Goal: Task Accomplishment & Management: Manage account settings

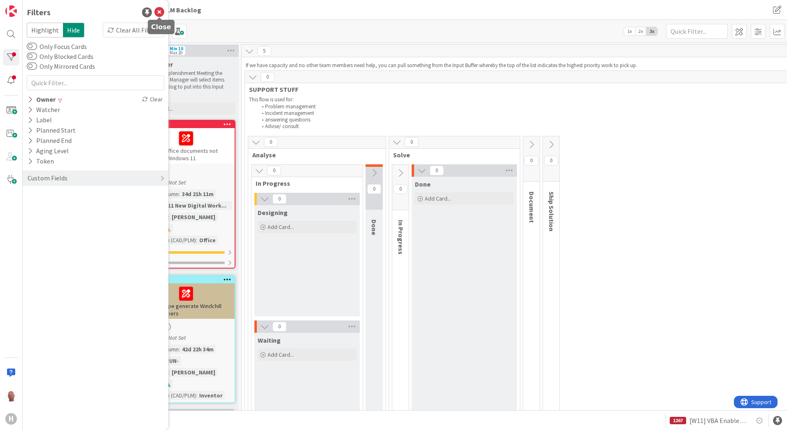
click at [159, 13] on icon at bounding box center [159, 12] width 10 height 10
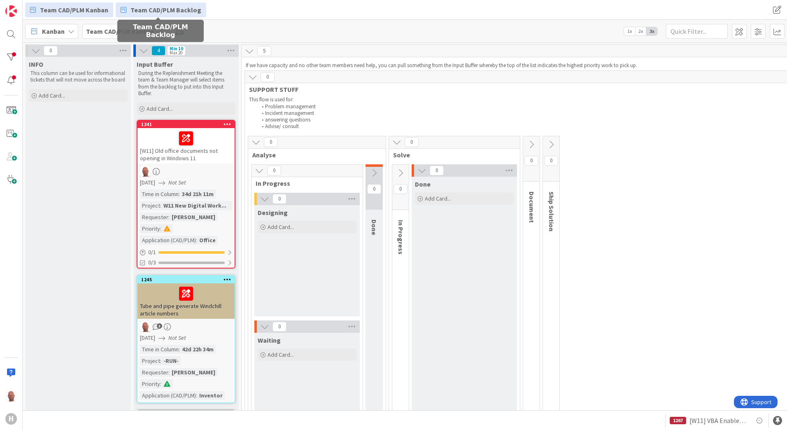
click at [160, 5] on span "Team CAD/PLM Backlog" at bounding box center [166, 10] width 71 height 10
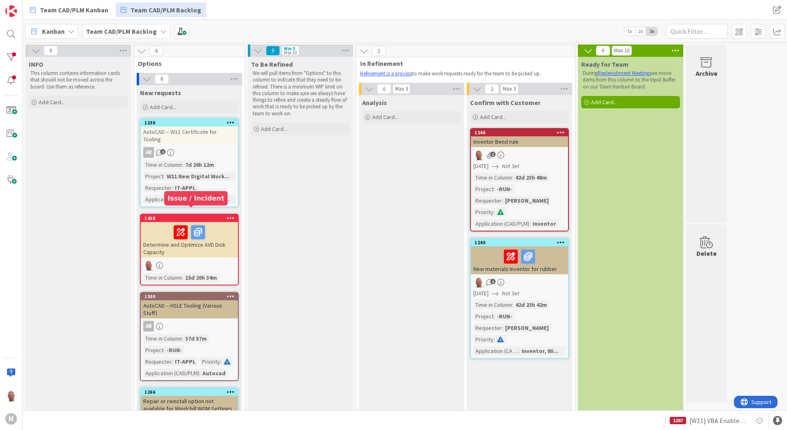
click at [161, 215] on div "1468" at bounding box center [190, 218] width 93 height 6
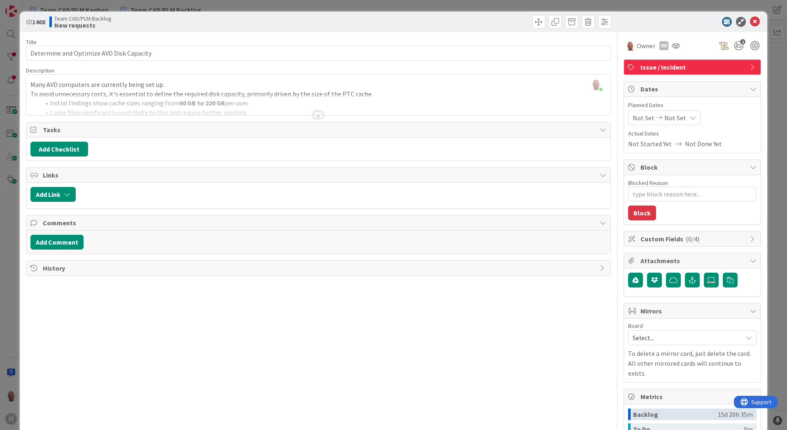
click at [314, 114] on div at bounding box center [318, 115] width 9 height 7
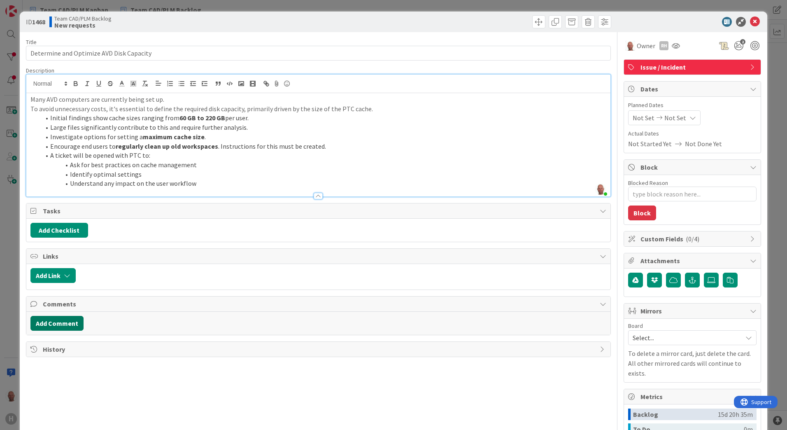
click at [68, 324] on button "Add Comment" at bounding box center [56, 323] width 53 height 15
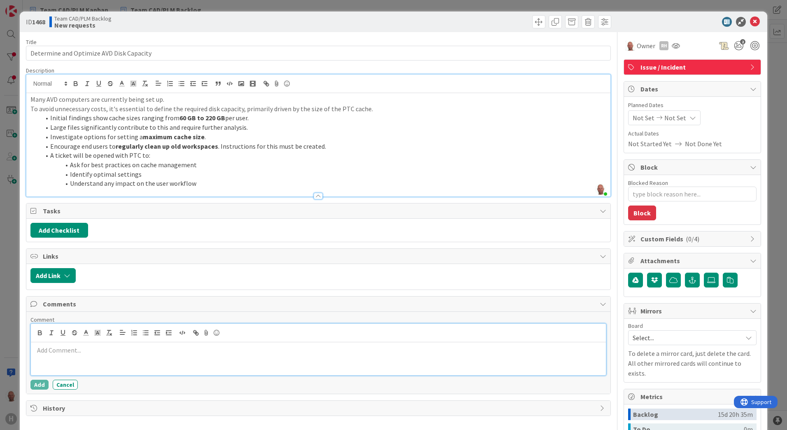
click at [72, 353] on p at bounding box center [318, 349] width 569 height 9
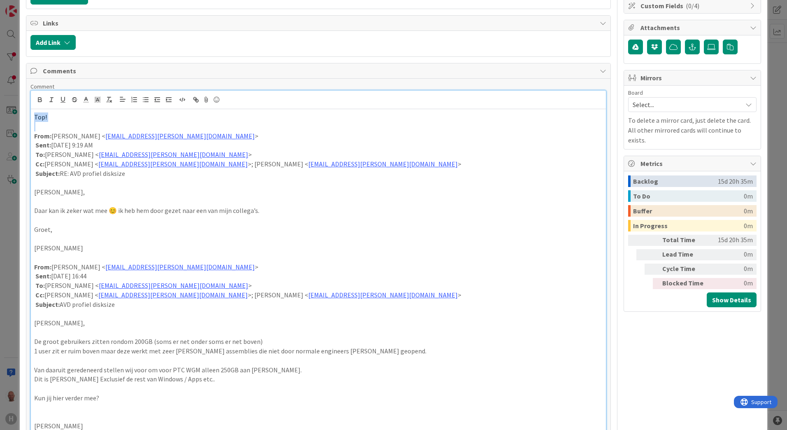
drag, startPoint x: 52, startPoint y: 126, endPoint x: 23, endPoint y: 114, distance: 31.7
click at [23, 114] on div "ID 1468 Team CAD/PLM Backlog New requests Title 40 / 128 Determine and Optimize…" at bounding box center [394, 130] width 748 height 702
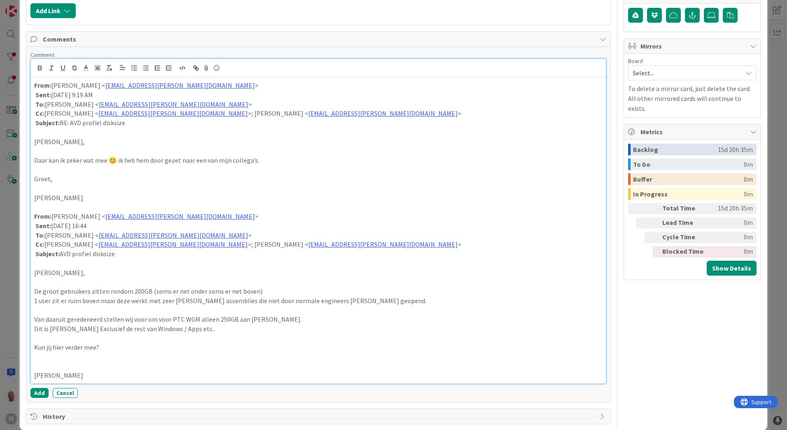
scroll to position [277, 0]
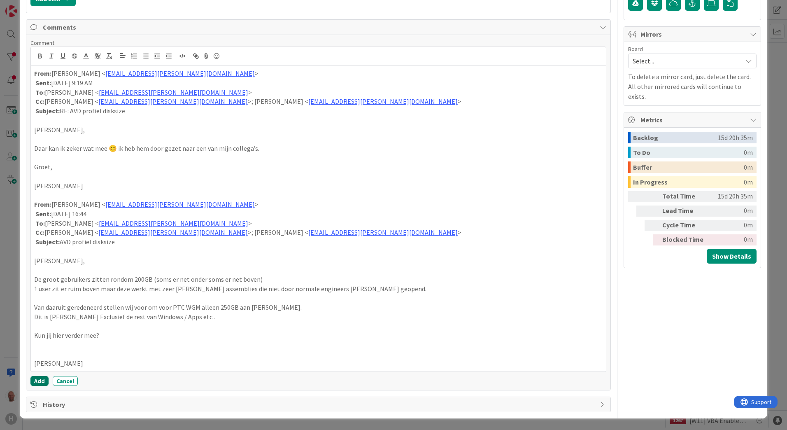
click at [37, 380] on button "Add" at bounding box center [39, 381] width 18 height 10
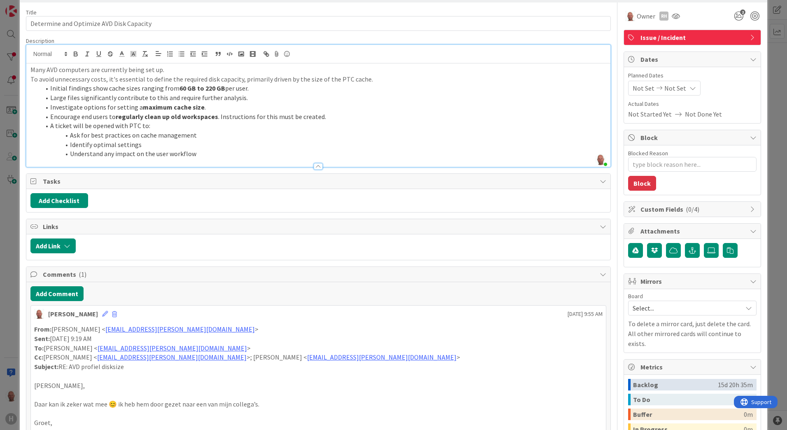
scroll to position [0, 0]
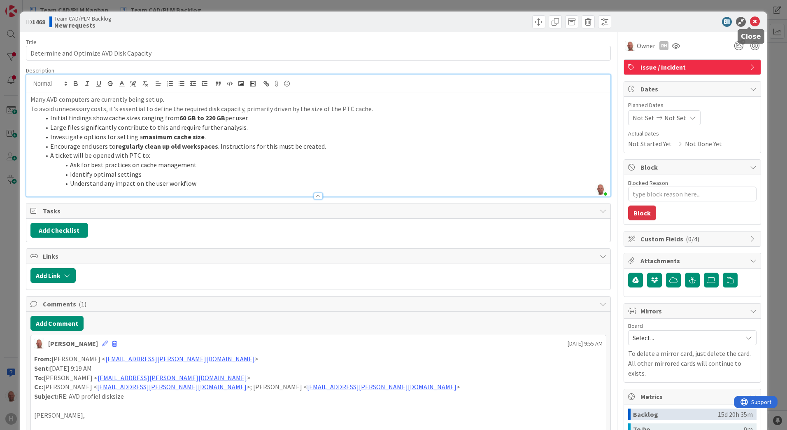
click at [750, 23] on icon at bounding box center [755, 22] width 10 height 10
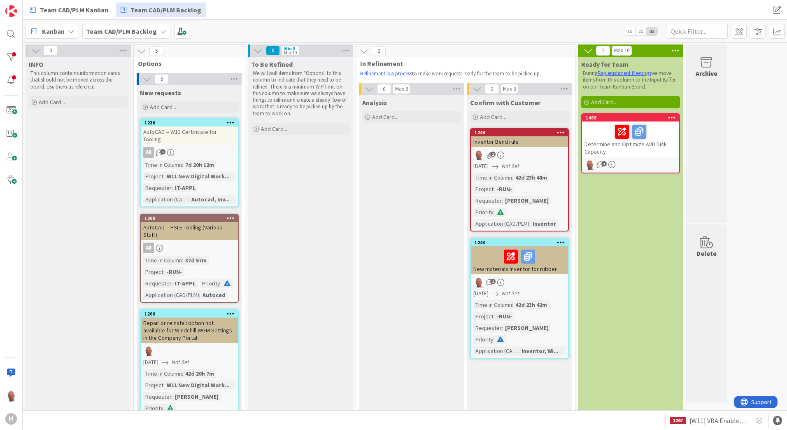
click at [628, 148] on div "Determine and Optimize AVD Disk Capacity" at bounding box center [630, 138] width 97 height 35
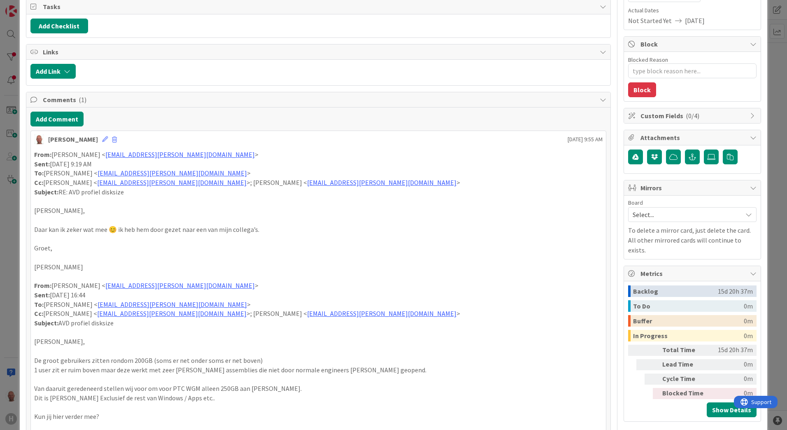
scroll to position [123, 0]
click at [699, 217] on span "Select..." at bounding box center [685, 215] width 105 height 12
click at [555, 358] on p "De groot gebruikers zitten rondom 200GB (soms er net onder soms er net boven)" at bounding box center [318, 360] width 569 height 9
click at [695, 115] on span "Custom Fields ( 0/4 )" at bounding box center [693, 116] width 105 height 10
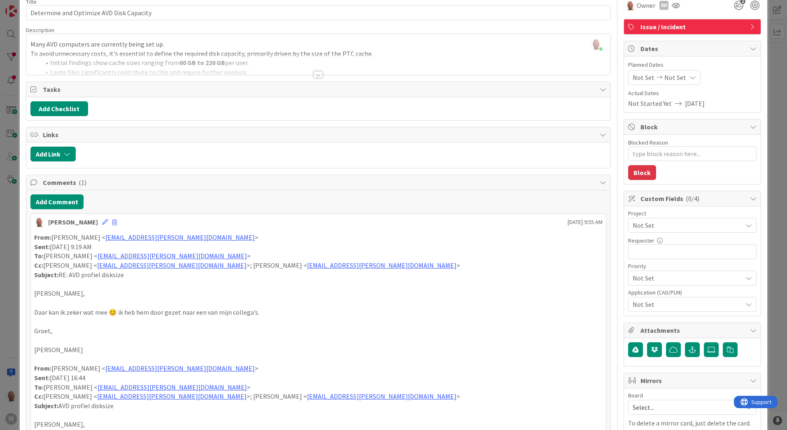
scroll to position [0, 0]
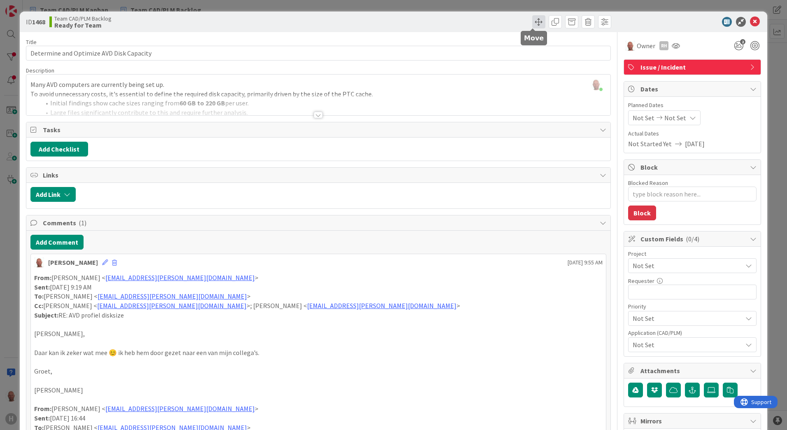
click at [534, 22] on span at bounding box center [538, 21] width 13 height 13
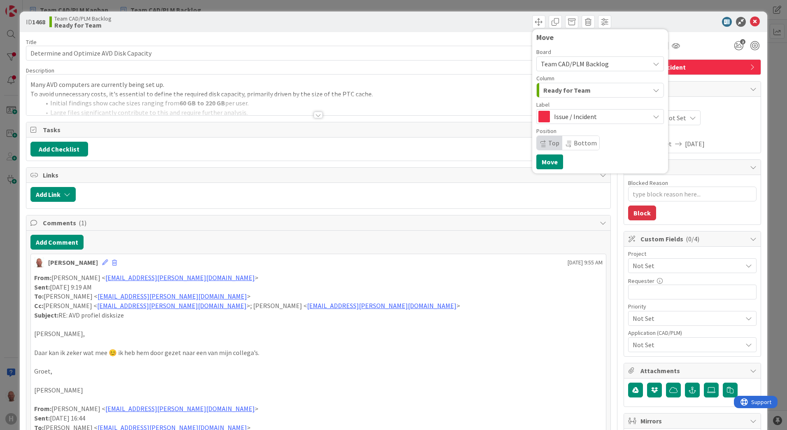
click at [629, 61] on span "Team CAD/PLM Backlog" at bounding box center [593, 64] width 105 height 12
click at [598, 104] on span "Team CAD/PLM Kanban" at bounding box center [610, 102] width 116 height 12
click at [608, 86] on div "INFO" at bounding box center [595, 90] width 108 height 13
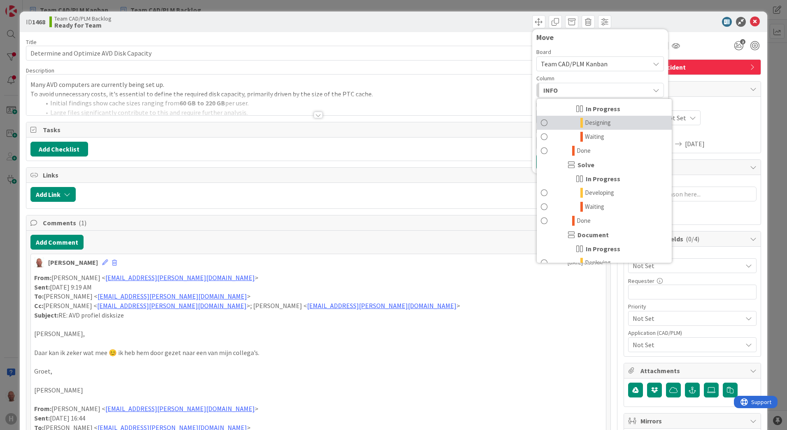
scroll to position [82, 0]
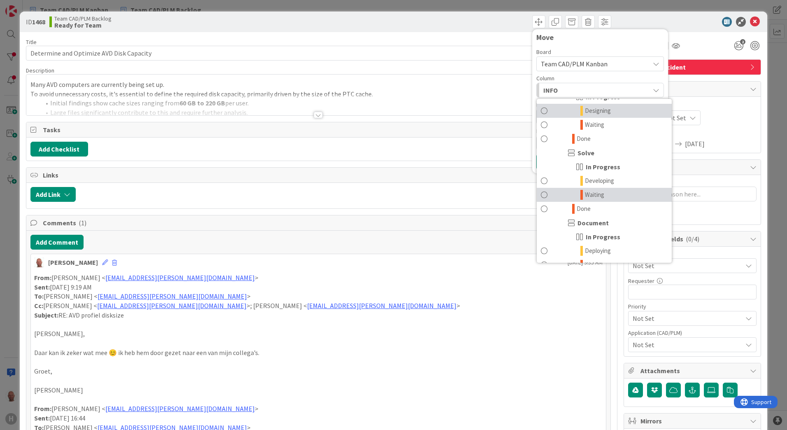
click at [598, 193] on span "Waiting" at bounding box center [594, 195] width 19 height 10
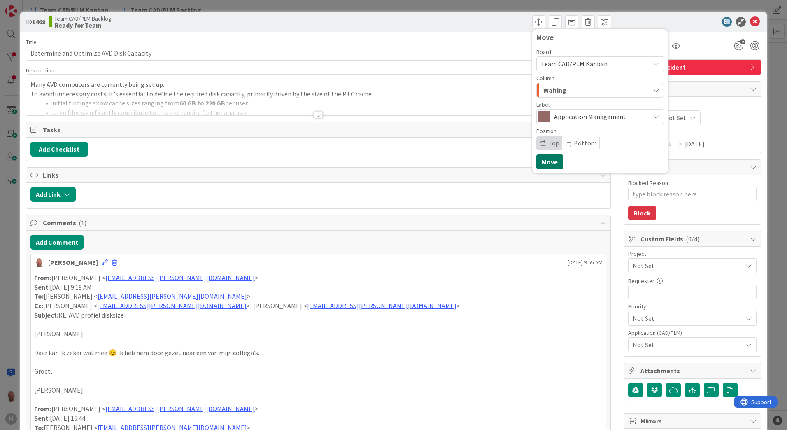
click at [548, 163] on button "Move" at bounding box center [549, 161] width 27 height 15
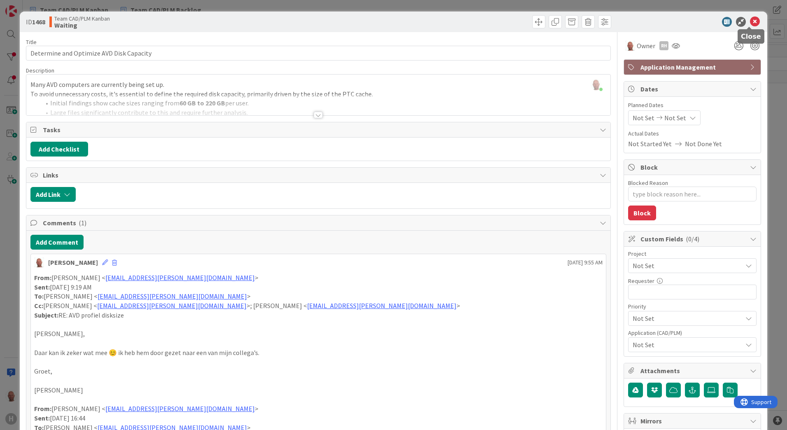
click at [750, 22] on icon at bounding box center [755, 22] width 10 height 10
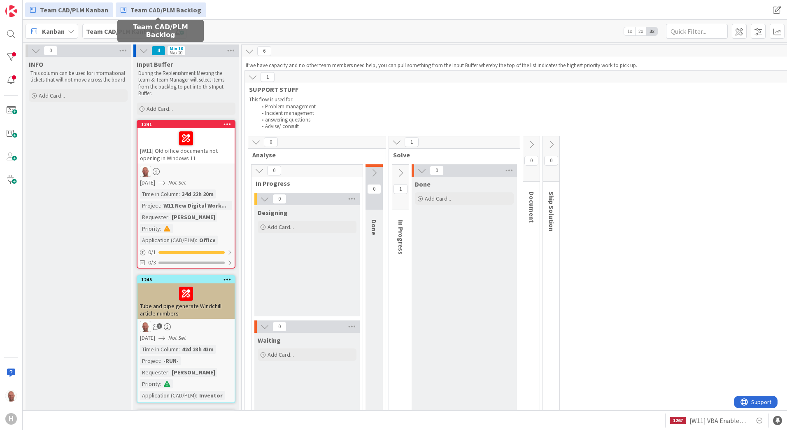
click at [157, 10] on span "Team CAD/PLM Backlog" at bounding box center [166, 10] width 71 height 10
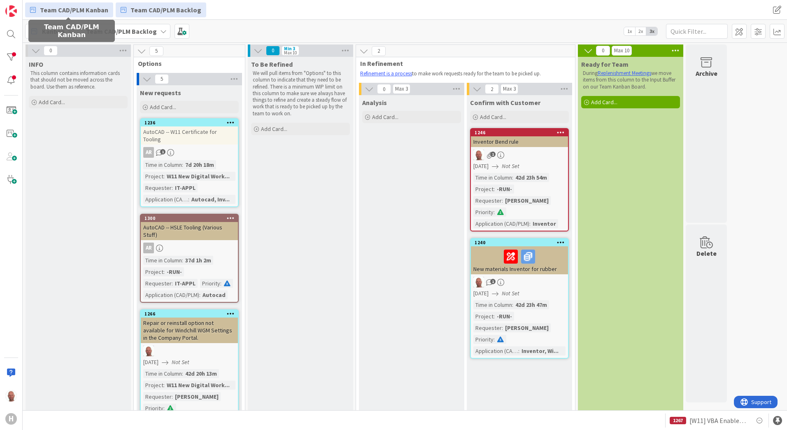
click at [90, 10] on span "Team CAD/PLM Kanban" at bounding box center [74, 10] width 68 height 10
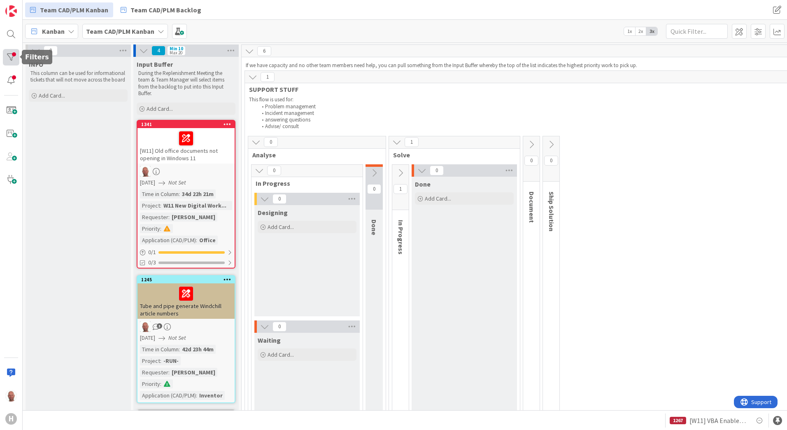
click at [12, 54] on div at bounding box center [11, 57] width 16 height 16
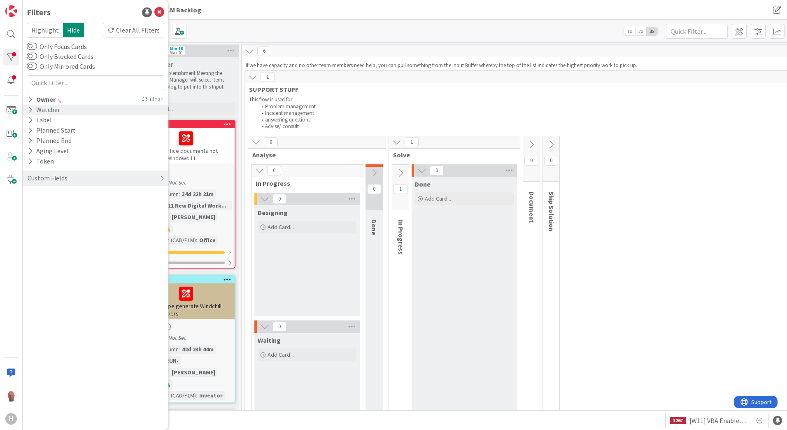
click at [30, 108] on icon at bounding box center [30, 109] width 5 height 7
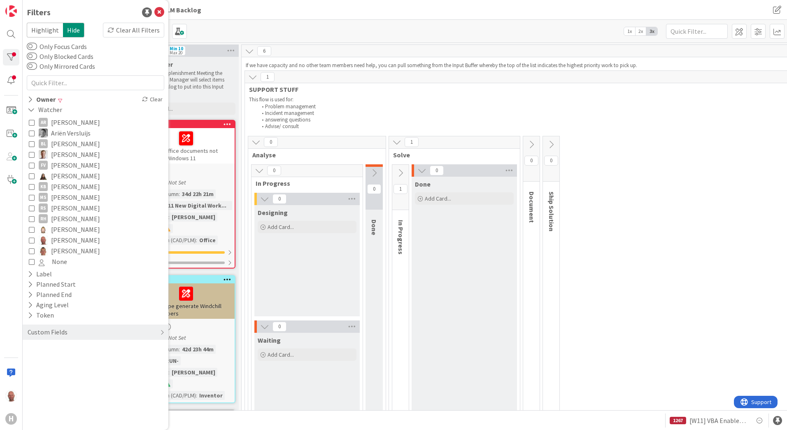
click at [34, 239] on icon at bounding box center [32, 240] width 6 height 6
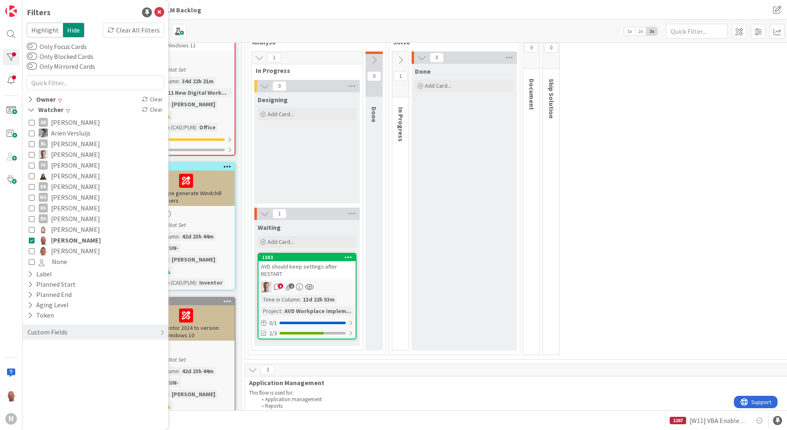
scroll to position [124, 0]
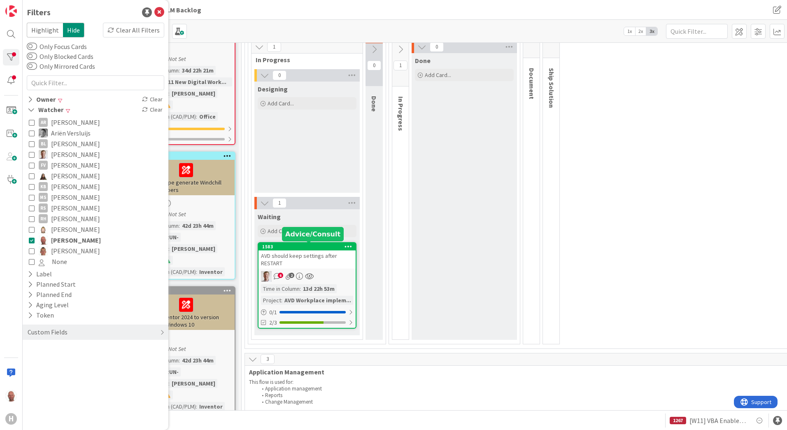
click at [309, 247] on div "1583" at bounding box center [308, 247] width 93 height 6
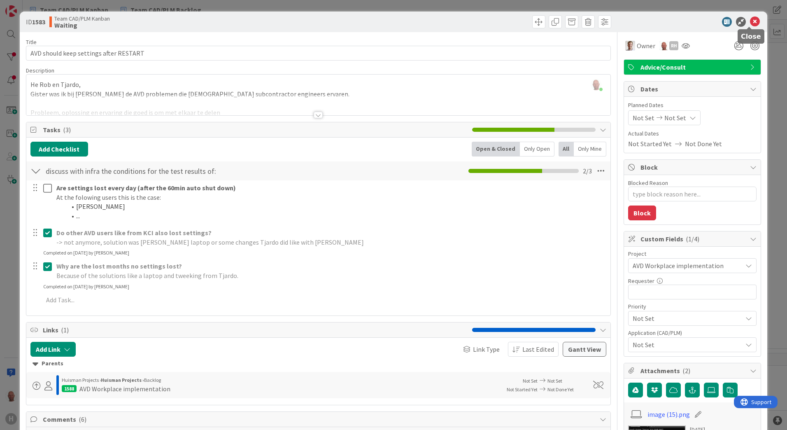
click at [750, 21] on icon at bounding box center [755, 22] width 10 height 10
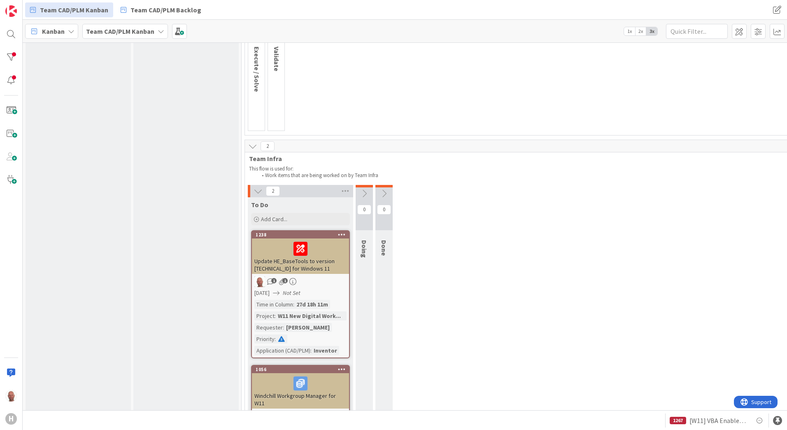
scroll to position [1446, 0]
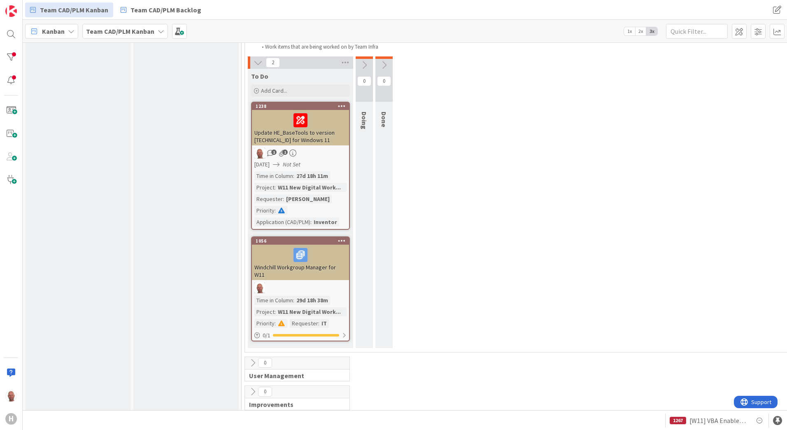
click at [51, 30] on span "Kanban" at bounding box center [53, 31] width 23 height 10
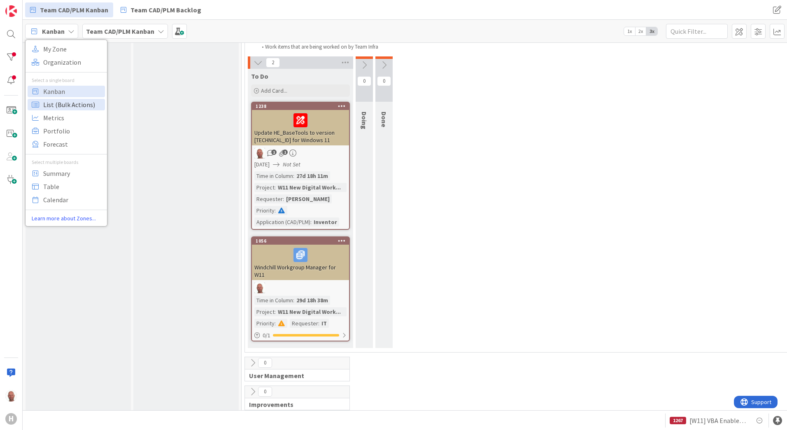
click at [73, 104] on span "List (Bulk Actions)" at bounding box center [72, 104] width 59 height 12
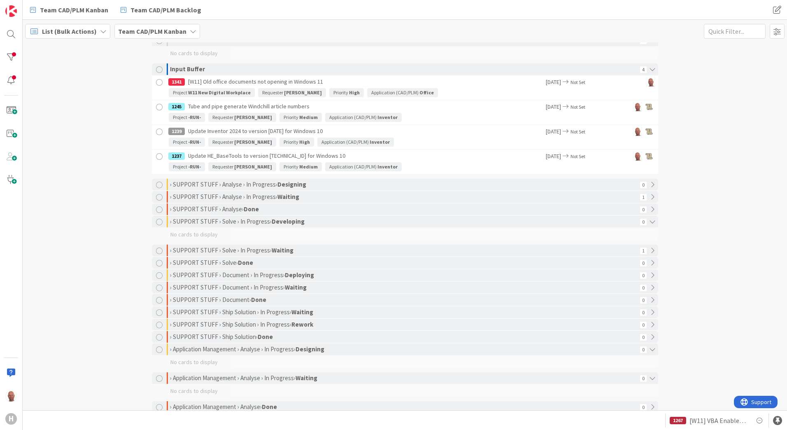
scroll to position [41, 0]
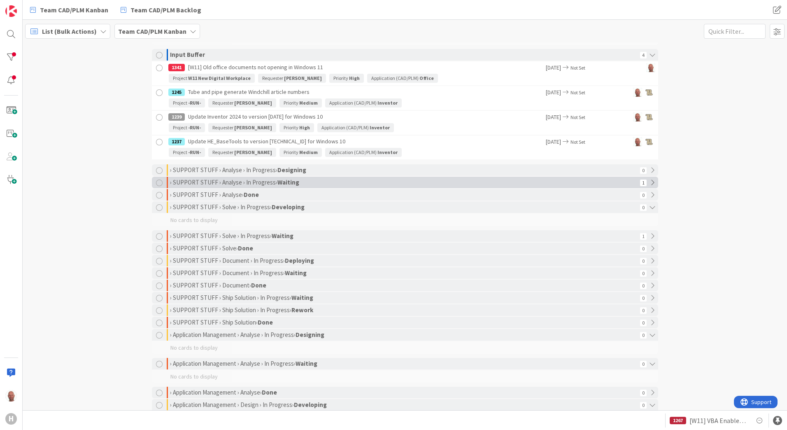
click at [379, 181] on div "› SUPPORT STUFF › Analyse › In Progress › Waiting" at bounding box center [404, 183] width 468 height 12
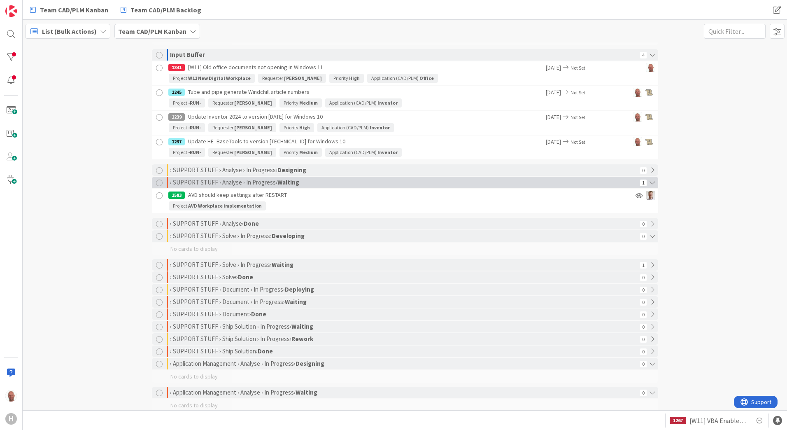
scroll to position [82, 0]
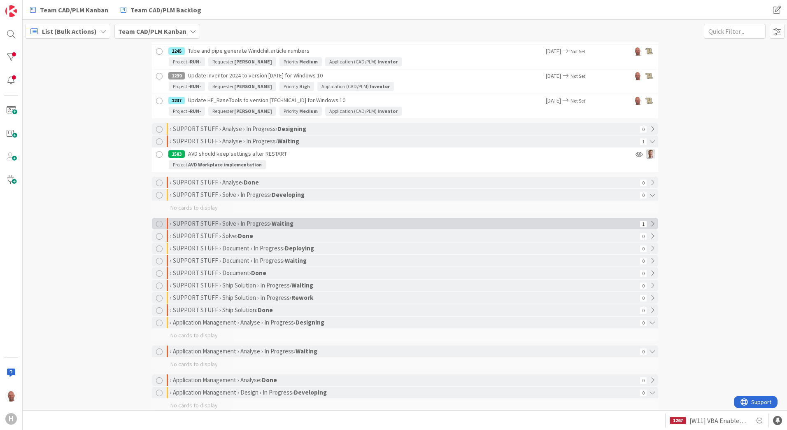
click at [355, 220] on div "› SUPPORT STUFF › Solve › In Progress › Waiting" at bounding box center [404, 224] width 468 height 12
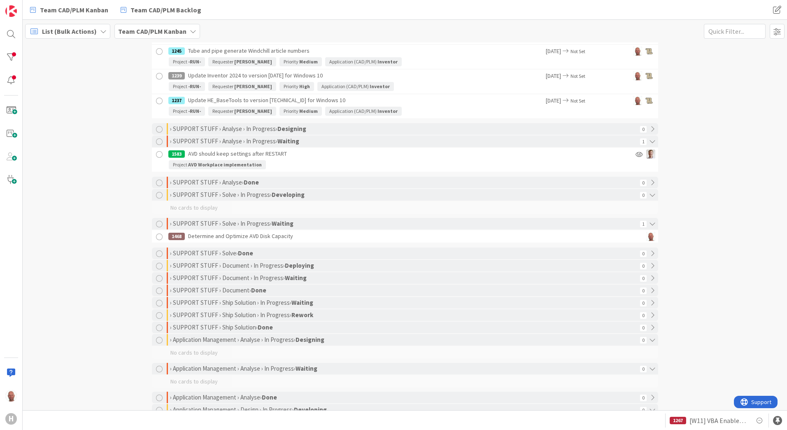
click at [247, 236] on div "1468 Determine and Optimize AVD Disk Capacity" at bounding box center [376, 236] width 417 height 12
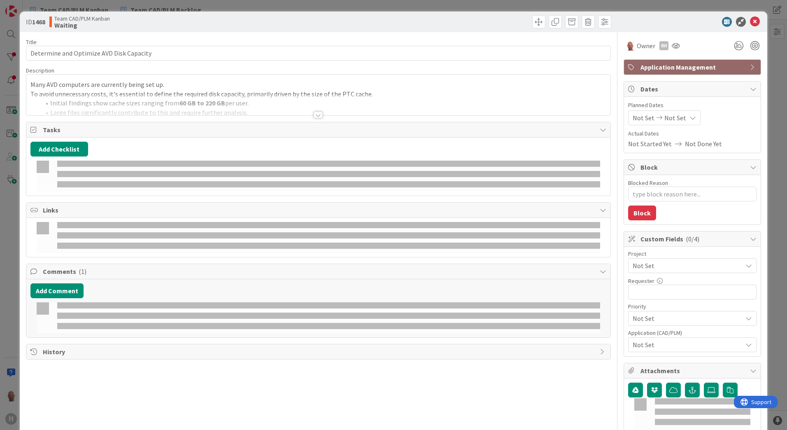
type textarea "x"
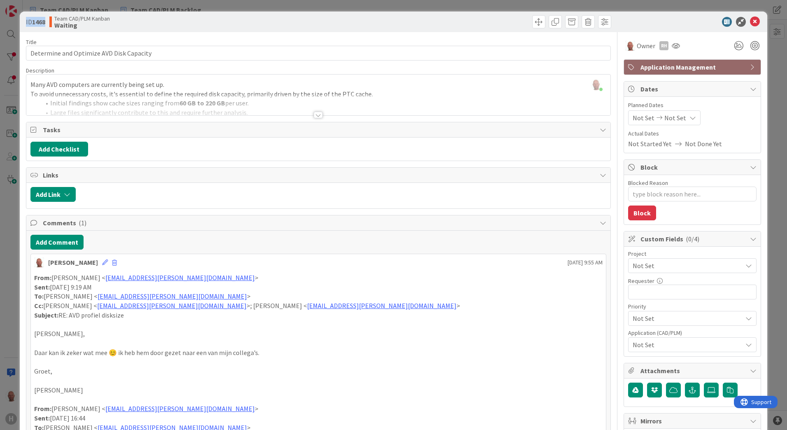
drag, startPoint x: 26, startPoint y: 20, endPoint x: 48, endPoint y: 20, distance: 21.4
click at [48, 20] on div "ID 1468 Team CAD/PLM Kanban Waiting" at bounding box center [171, 21] width 291 height 13
copy span "ID 1468"
click at [750, 22] on icon at bounding box center [755, 22] width 10 height 10
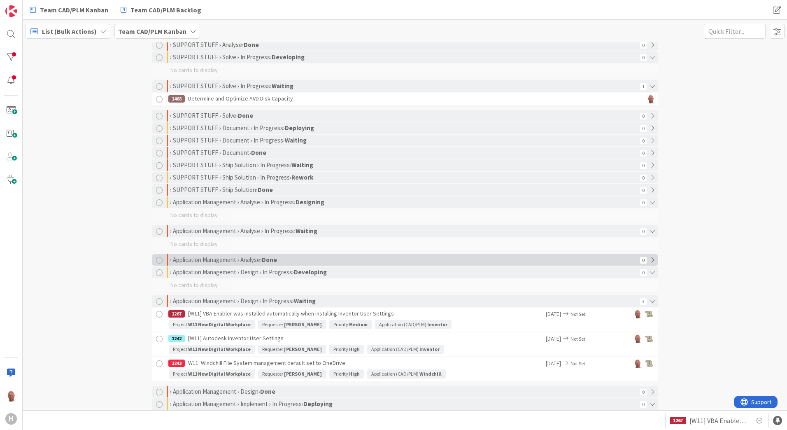
scroll to position [206, 0]
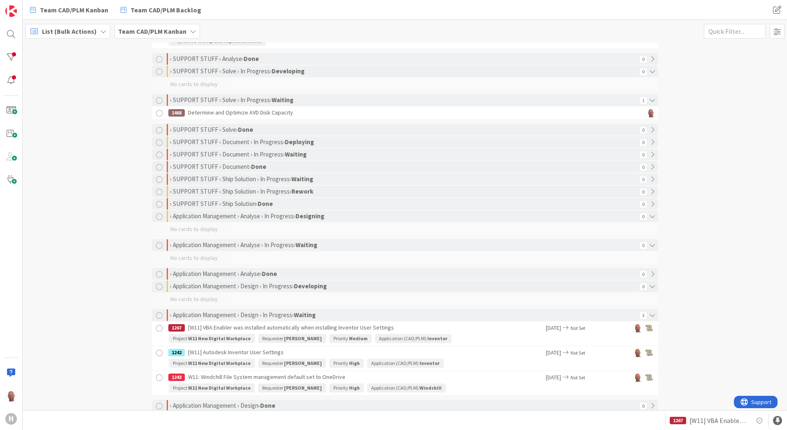
click at [75, 31] on span "List (Bulk Actions)" at bounding box center [69, 31] width 55 height 10
click at [62, 93] on span "Kanban" at bounding box center [72, 91] width 59 height 12
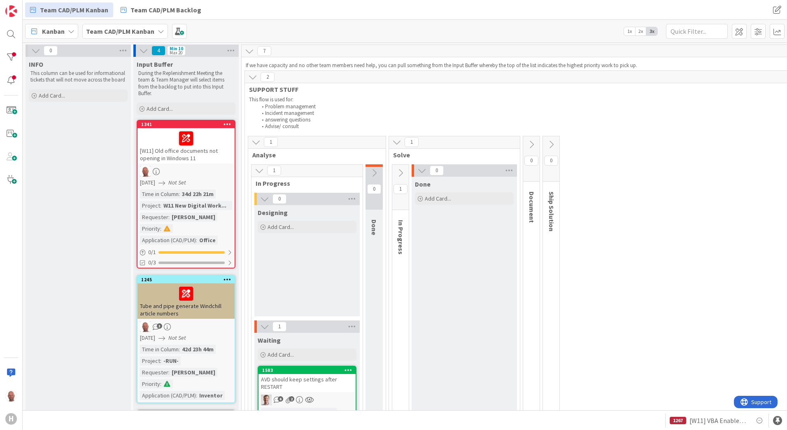
click at [247, 48] on icon at bounding box center [249, 51] width 9 height 9
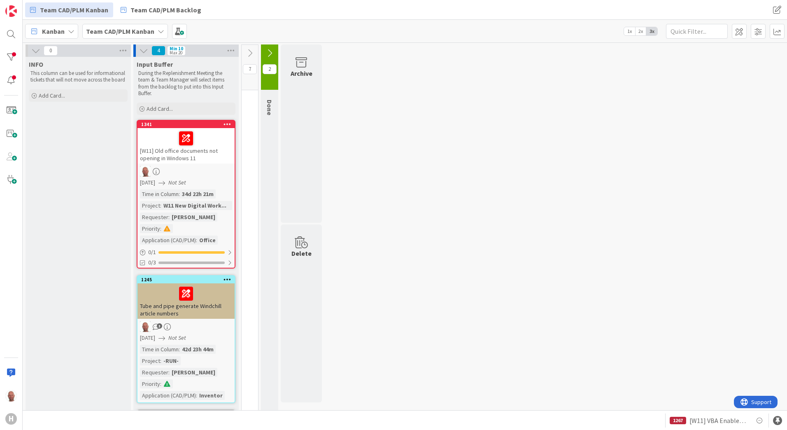
click at [250, 51] on icon at bounding box center [249, 53] width 9 height 9
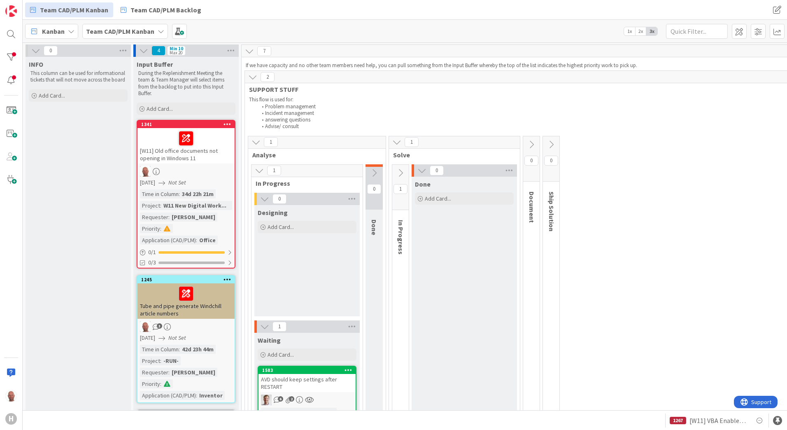
click at [255, 77] on icon at bounding box center [252, 76] width 9 height 9
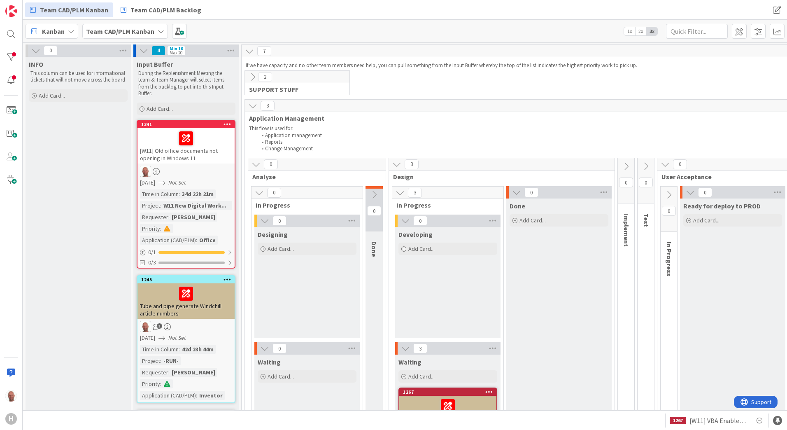
click at [254, 77] on icon at bounding box center [252, 76] width 9 height 9
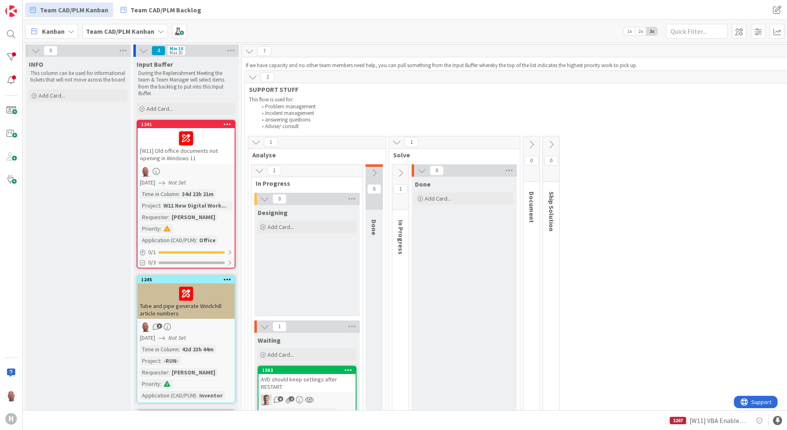
click at [629, 31] on span "1x" at bounding box center [629, 31] width 11 height 8
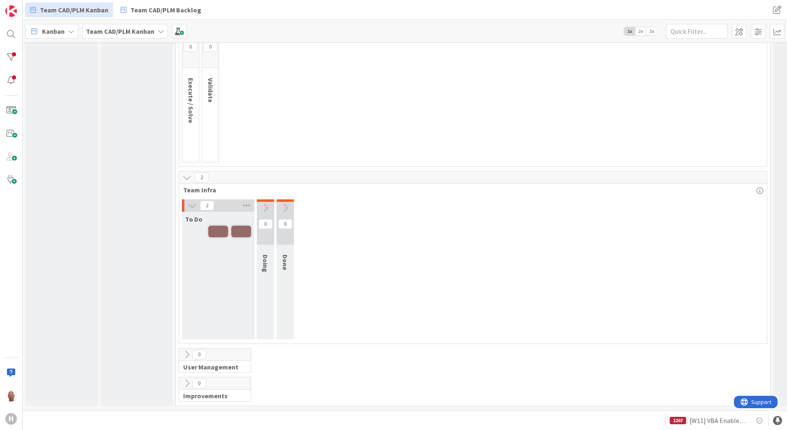
scroll to position [818, 0]
click at [761, 30] on span at bounding box center [758, 31] width 15 height 15
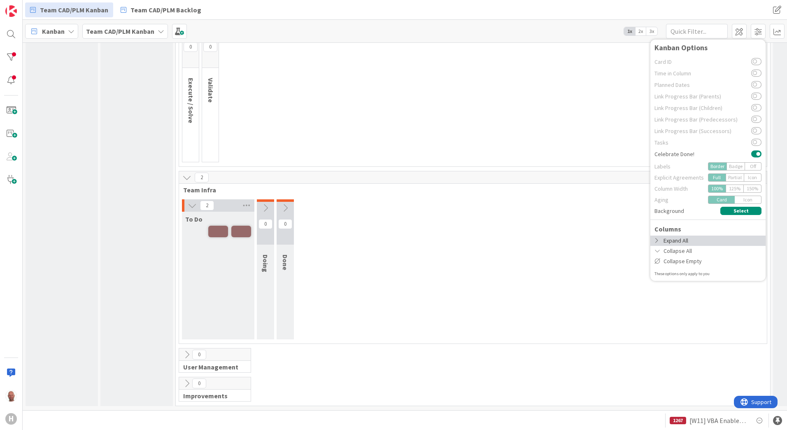
click at [720, 238] on div "Expand All" at bounding box center [707, 240] width 115 height 10
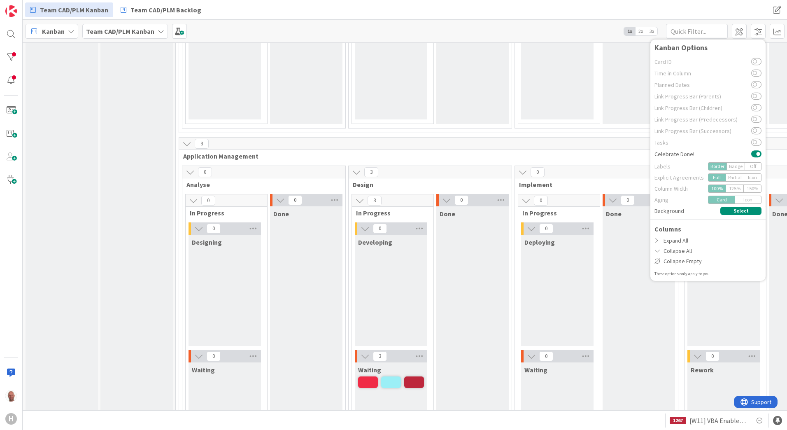
scroll to position [283, 0]
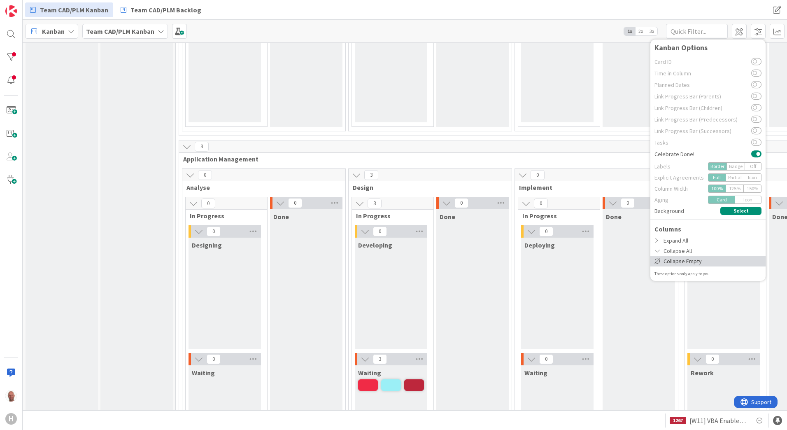
click at [683, 260] on div "Collapse Empty" at bounding box center [707, 261] width 115 height 10
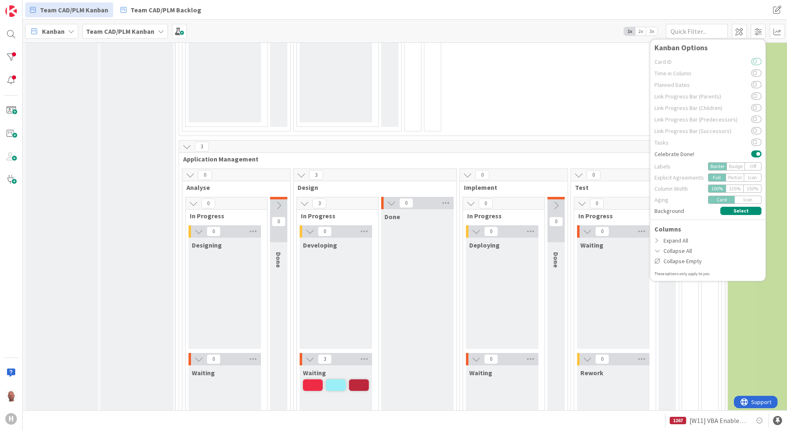
click at [757, 62] on button at bounding box center [756, 61] width 10 height 7
click at [719, 62] on span "Card ID" at bounding box center [703, 62] width 97 height 6
click at [687, 31] on input "text" at bounding box center [697, 31] width 62 height 15
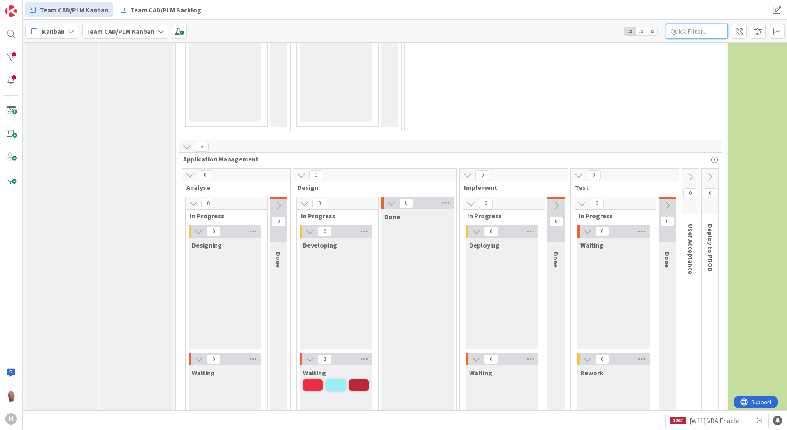
paste input "ID 1468"
click at [679, 30] on input "ID 1468" at bounding box center [697, 31] width 62 height 15
type input "ID1468"
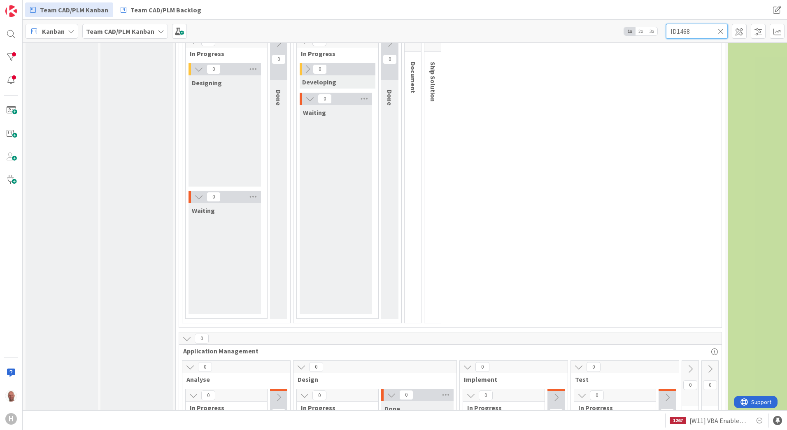
scroll to position [0, 0]
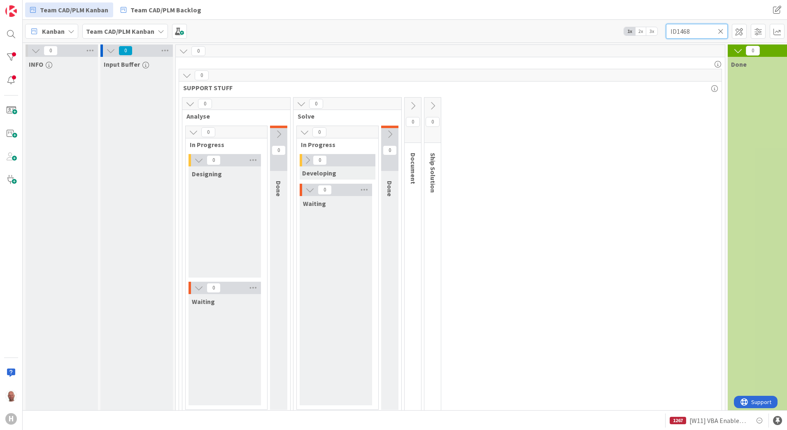
click at [725, 31] on input "ID1468" at bounding box center [697, 31] width 62 height 15
click at [720, 31] on icon at bounding box center [721, 31] width 6 height 7
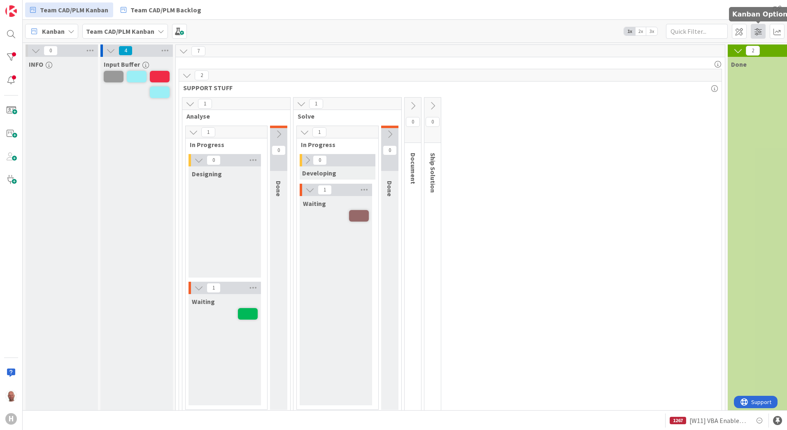
click at [762, 33] on span at bounding box center [758, 31] width 15 height 15
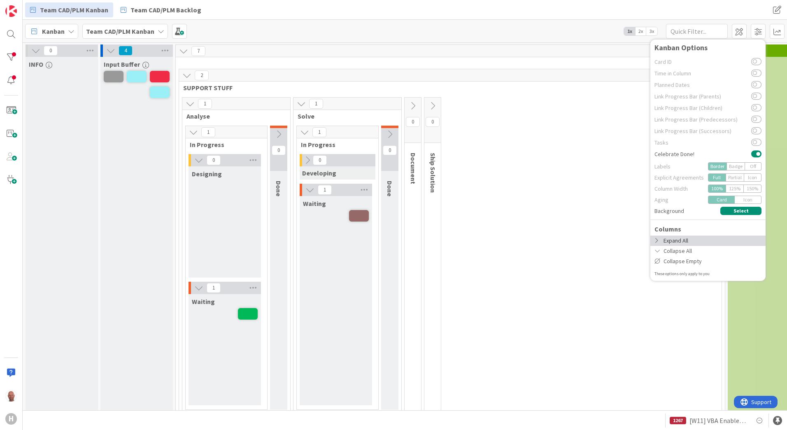
click at [689, 241] on div "Expand All" at bounding box center [707, 240] width 115 height 10
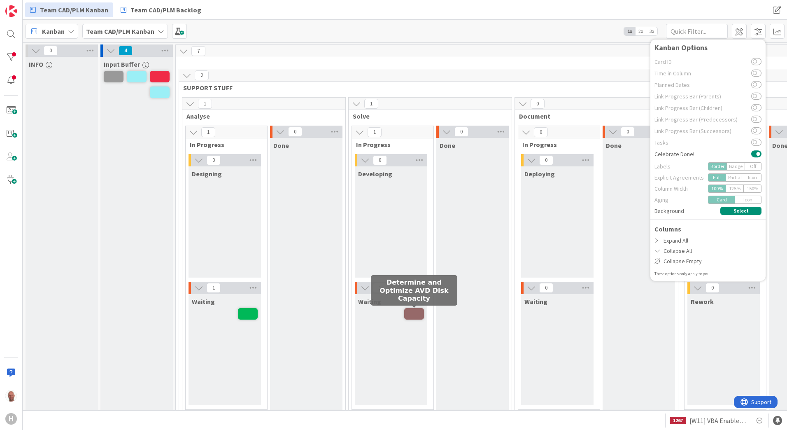
click at [417, 316] on span at bounding box center [414, 314] width 20 height 12
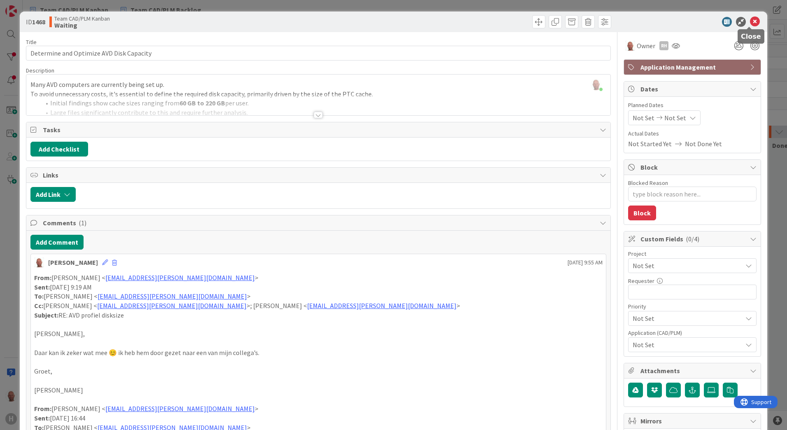
click at [750, 18] on icon at bounding box center [755, 22] width 10 height 10
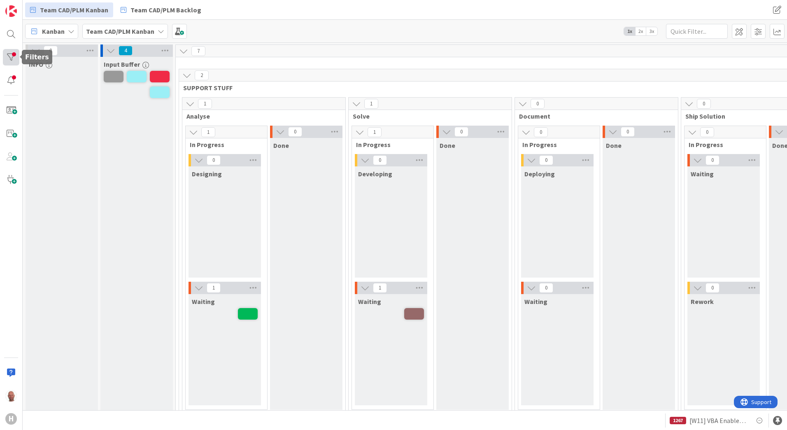
click at [14, 58] on div at bounding box center [11, 57] width 16 height 16
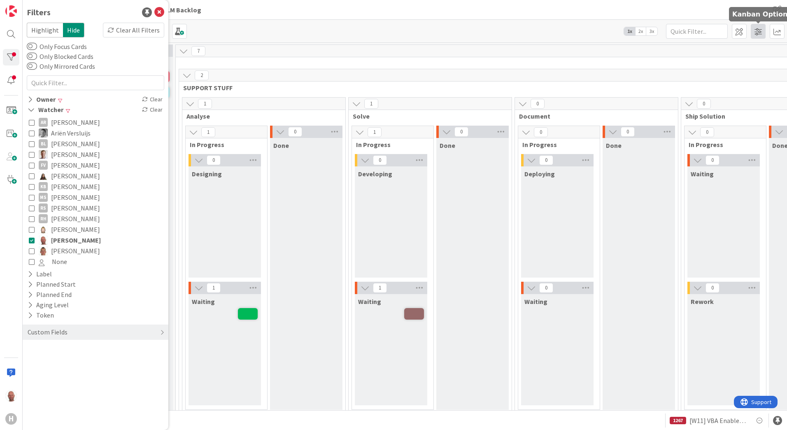
click at [755, 31] on span at bounding box center [758, 31] width 15 height 15
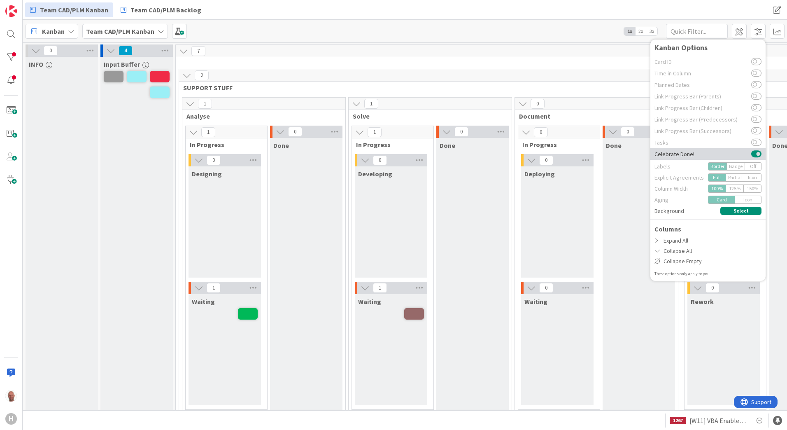
click at [756, 154] on button at bounding box center [756, 154] width 10 height 7
click at [643, 31] on span "2x" at bounding box center [640, 31] width 11 height 8
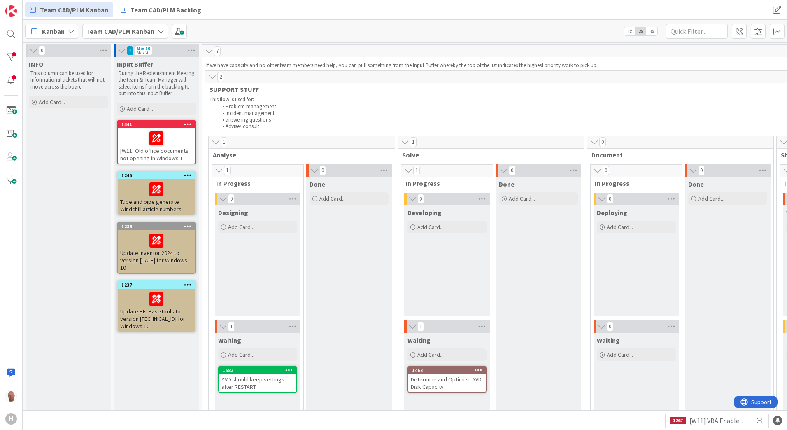
click at [653, 31] on span "3x" at bounding box center [651, 31] width 11 height 8
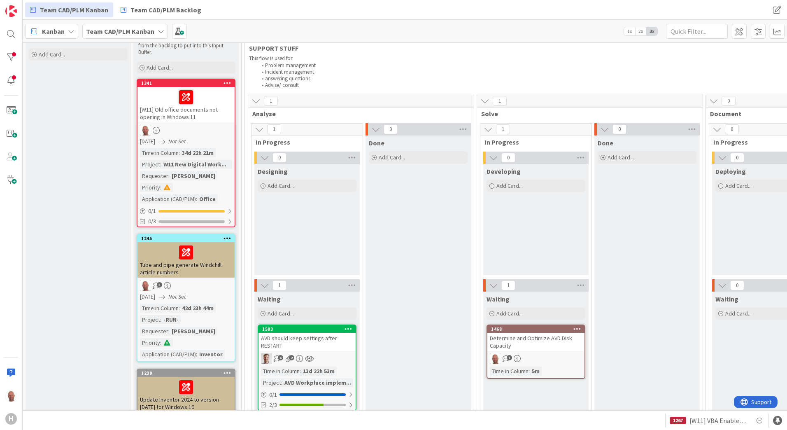
scroll to position [124, 0]
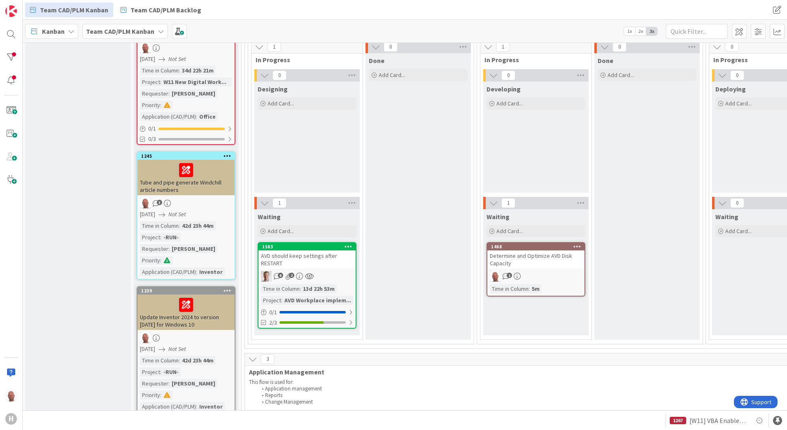
click at [506, 275] on icon "1" at bounding box center [506, 276] width 7 height 7
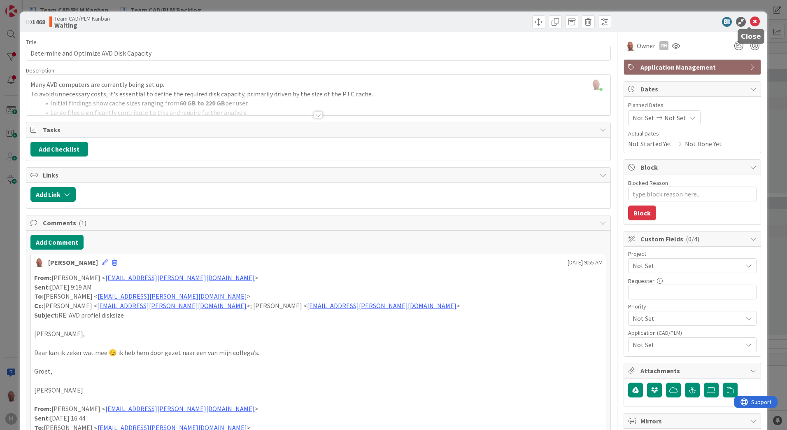
click at [751, 23] on icon at bounding box center [755, 22] width 10 height 10
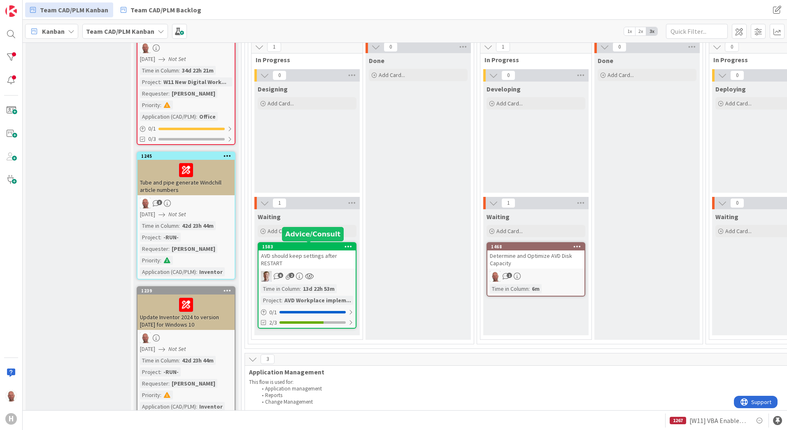
click at [305, 245] on div "1583" at bounding box center [308, 247] width 93 height 6
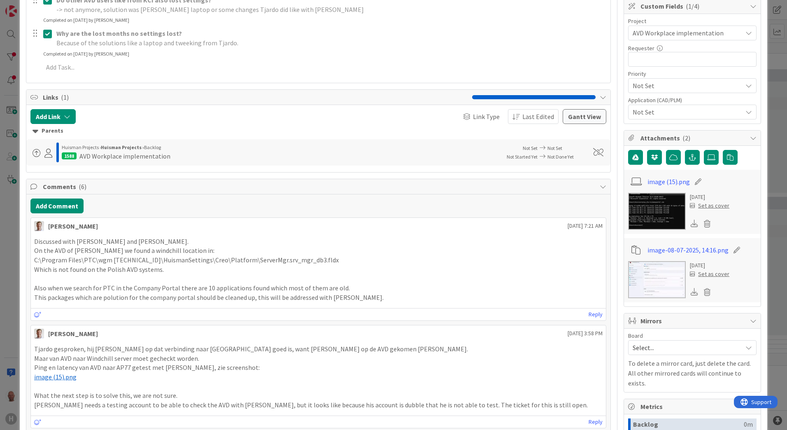
scroll to position [247, 0]
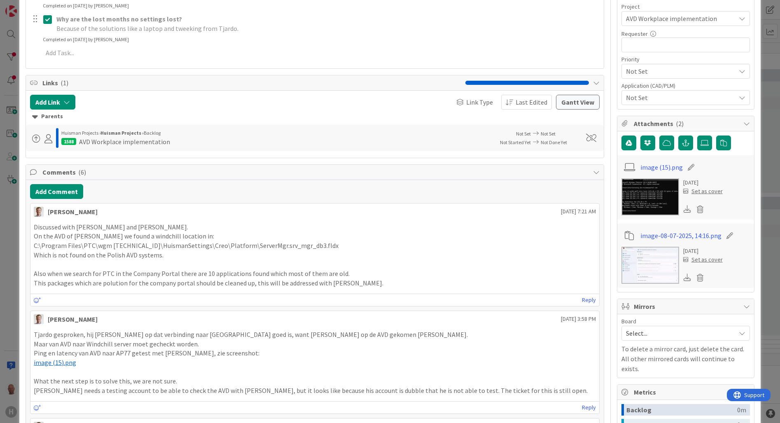
type textarea "x"
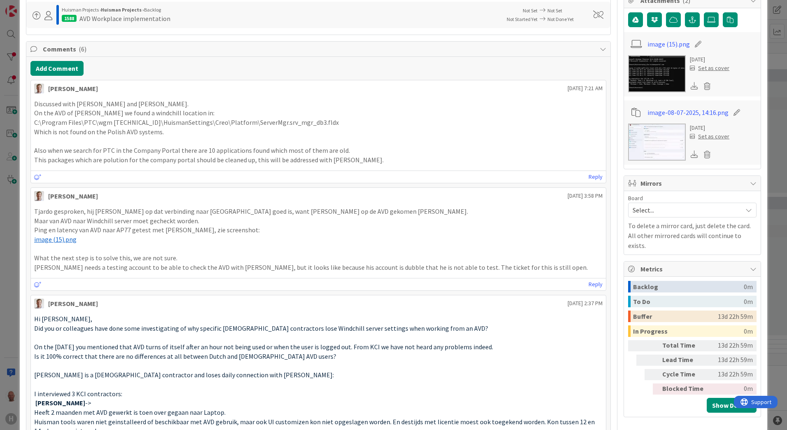
scroll to position [371, 0]
click at [524, 264] on p "[PERSON_NAME] needs a testing account to be able to check the AVD with [PERSON_…" at bounding box center [318, 266] width 569 height 9
click at [524, 267] on p "[PERSON_NAME] needs a testing account to be able to check the AVD with [PERSON_…" at bounding box center [318, 266] width 569 height 9
